Goal: Task Accomplishment & Management: Manage account settings

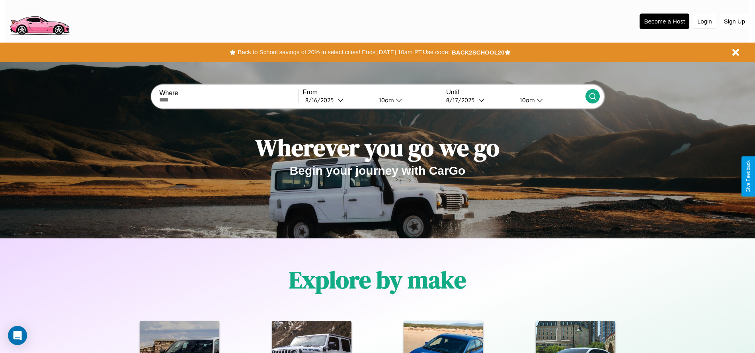
click at [704, 21] on button "Login" at bounding box center [704, 21] width 23 height 15
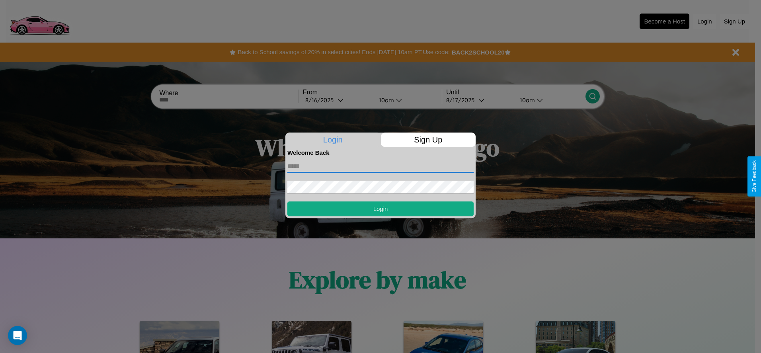
click at [380, 166] on input "text" at bounding box center [380, 166] width 186 height 13
type input "**********"
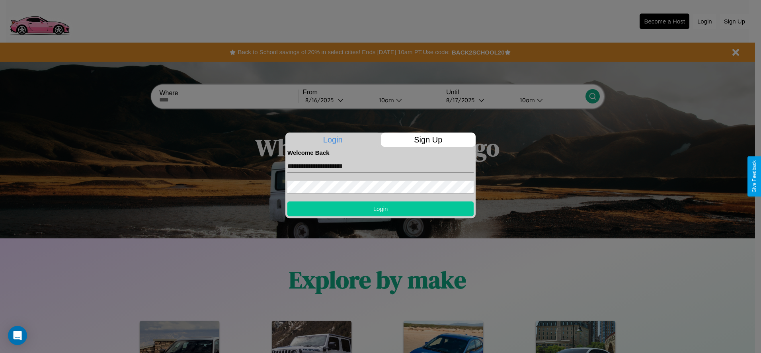
click at [380, 209] on button "Login" at bounding box center [380, 208] width 186 height 15
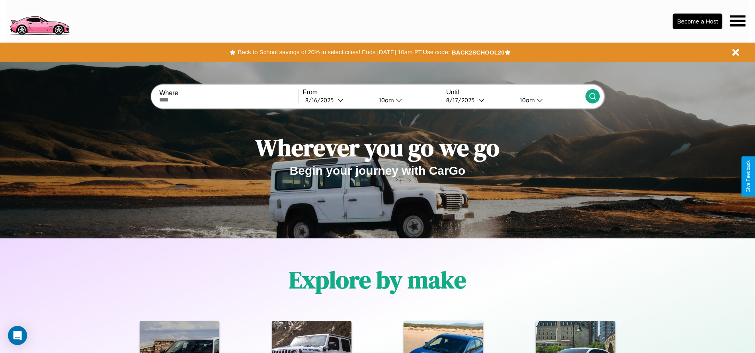
click at [737, 21] on icon at bounding box center [738, 20] width 16 height 11
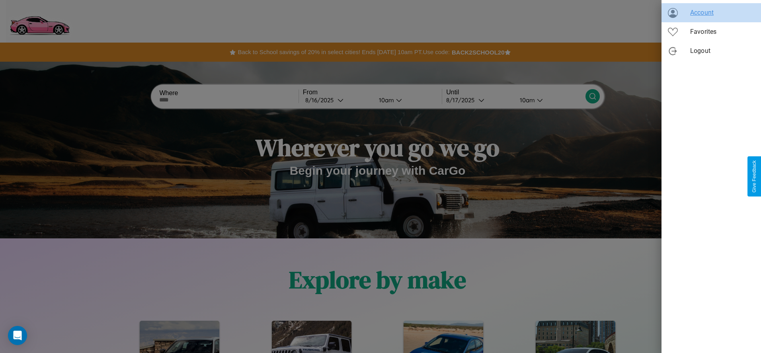
click at [711, 13] on span "Account" at bounding box center [722, 13] width 64 height 10
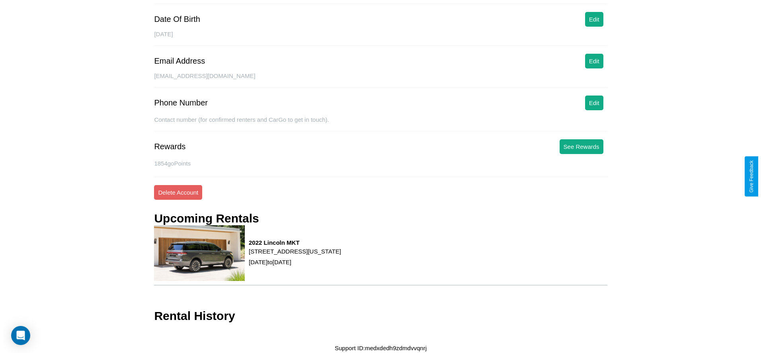
scroll to position [99, 0]
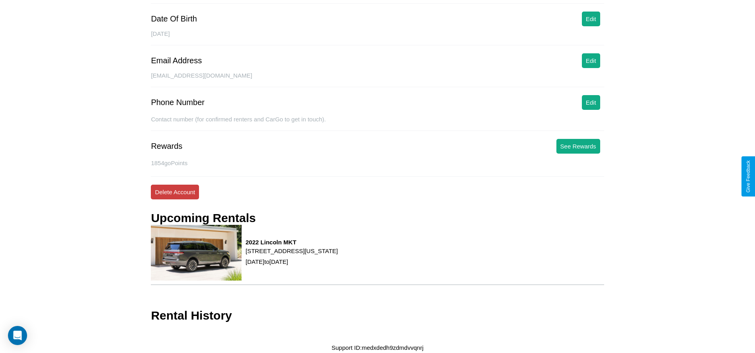
click at [175, 192] on button "Delete Account" at bounding box center [175, 192] width 48 height 15
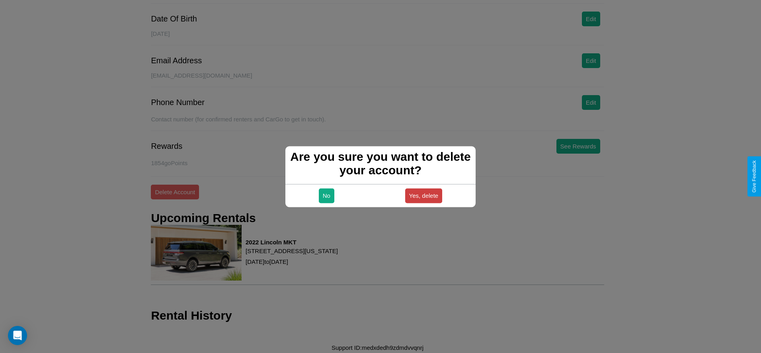
click at [423, 195] on button "Yes, delete" at bounding box center [423, 195] width 37 height 15
